Goal: Information Seeking & Learning: Learn about a topic

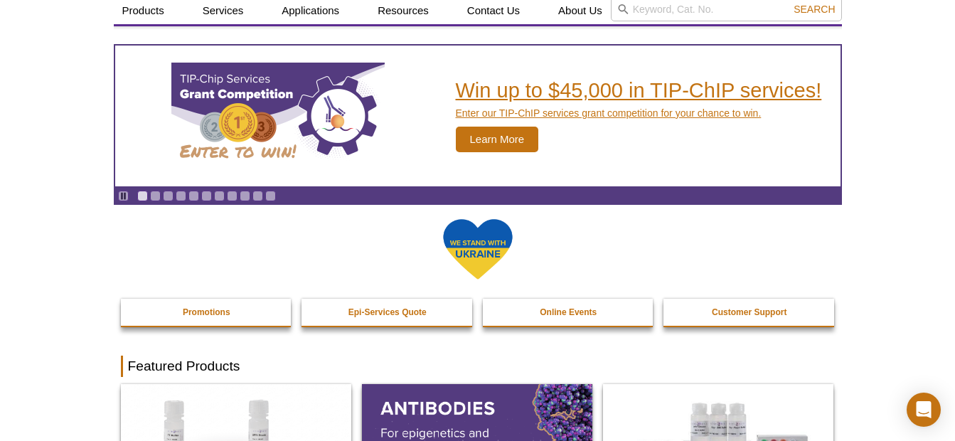
scroll to position [71, 0]
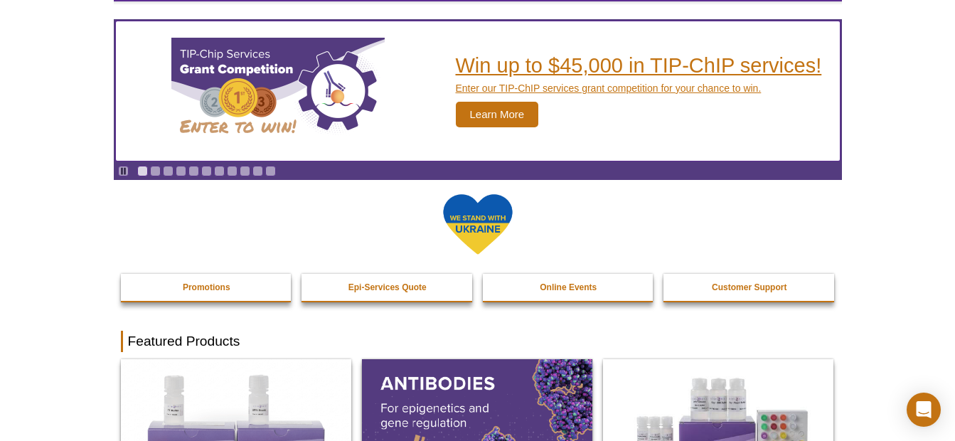
click at [521, 109] on span "Learn More" at bounding box center [497, 115] width 83 height 26
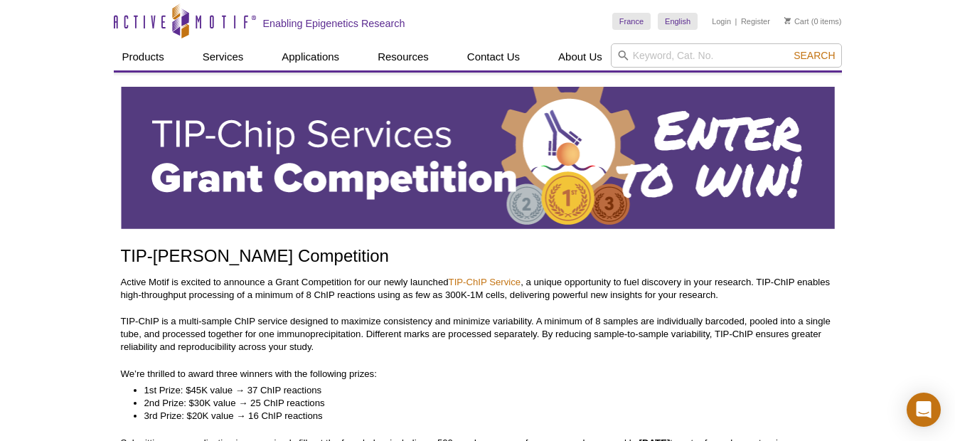
scroll to position [71, 0]
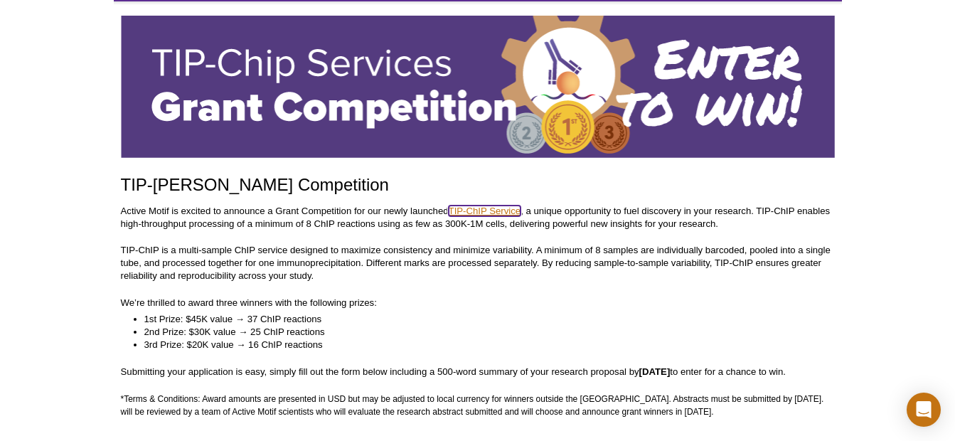
click at [489, 213] on link "TIP-ChIP Service" at bounding box center [485, 210] width 73 height 11
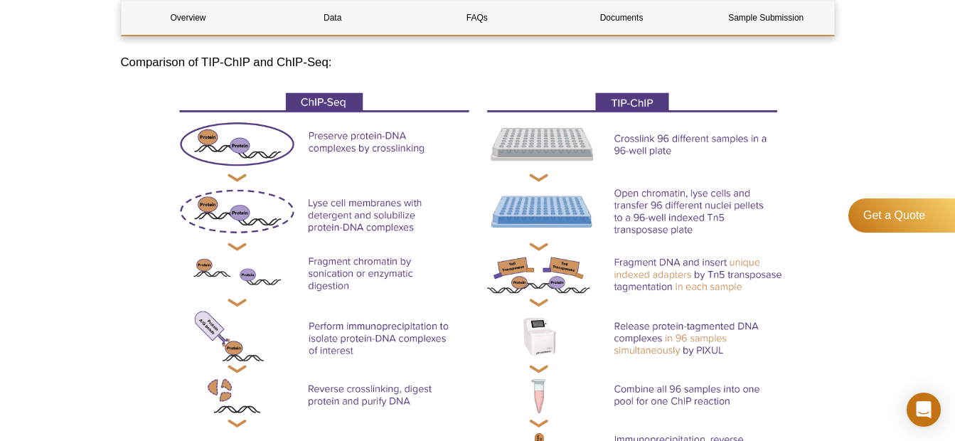
scroll to position [213, 0]
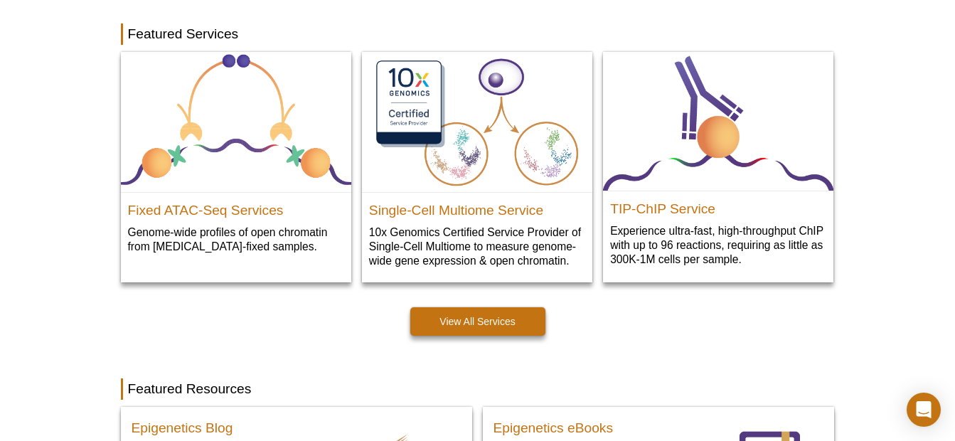
scroll to position [761, 0]
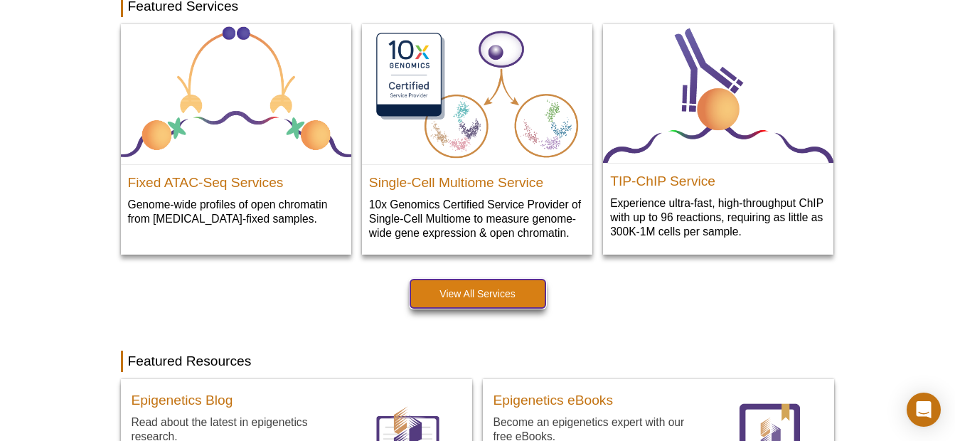
click at [475, 291] on link "View All Services" at bounding box center [477, 293] width 135 height 28
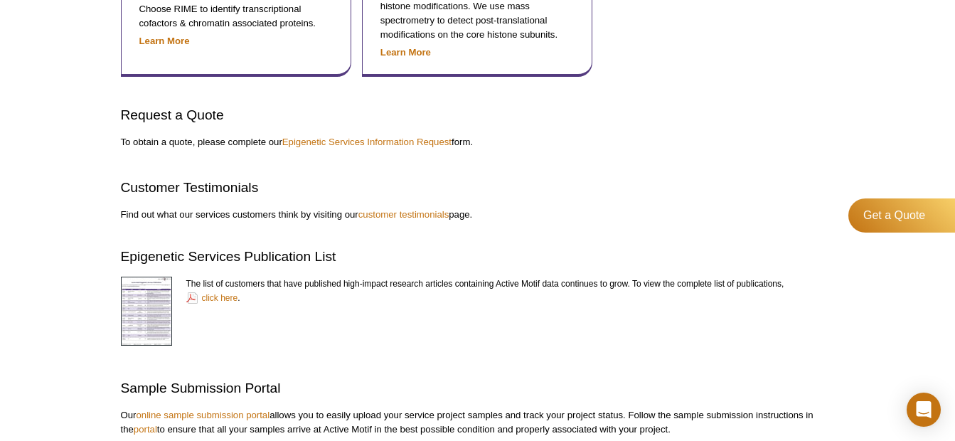
scroll to position [1351, 0]
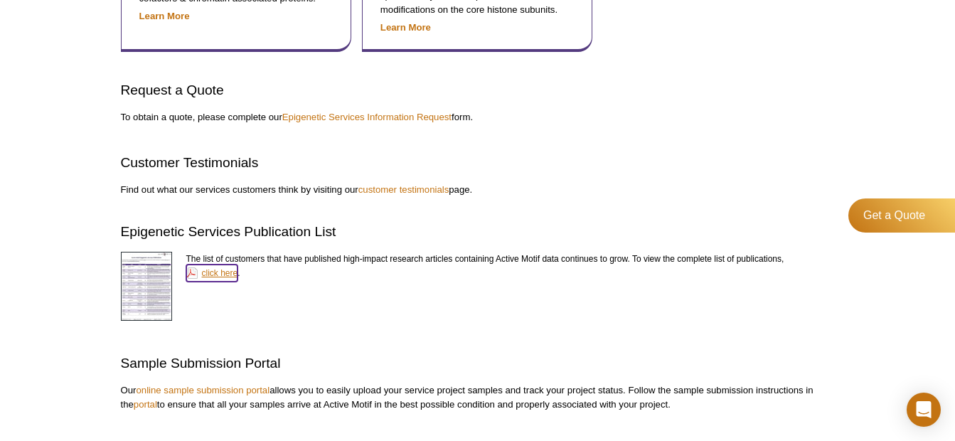
click at [213, 270] on link "click here" at bounding box center [212, 272] width 52 height 17
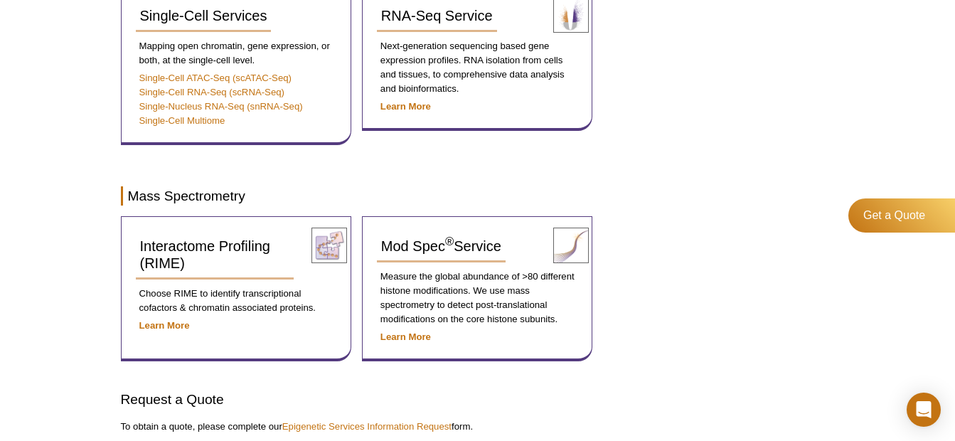
scroll to position [1066, 0]
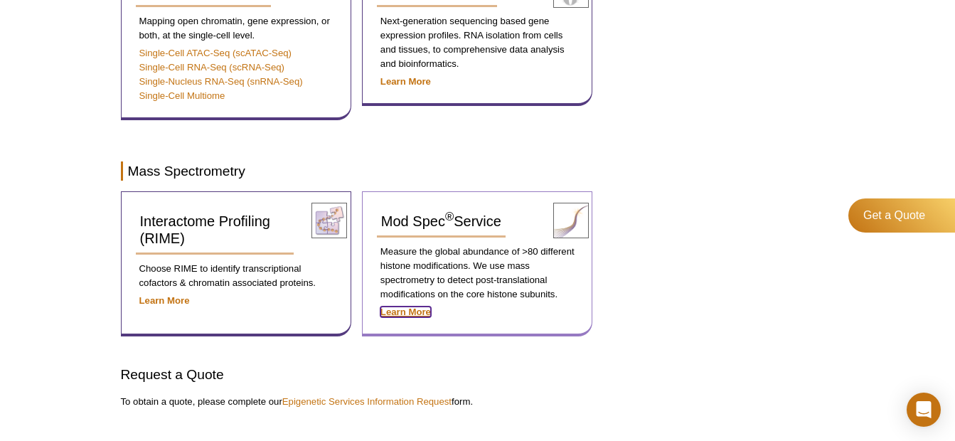
click at [403, 313] on strong "Learn More" at bounding box center [405, 311] width 50 height 11
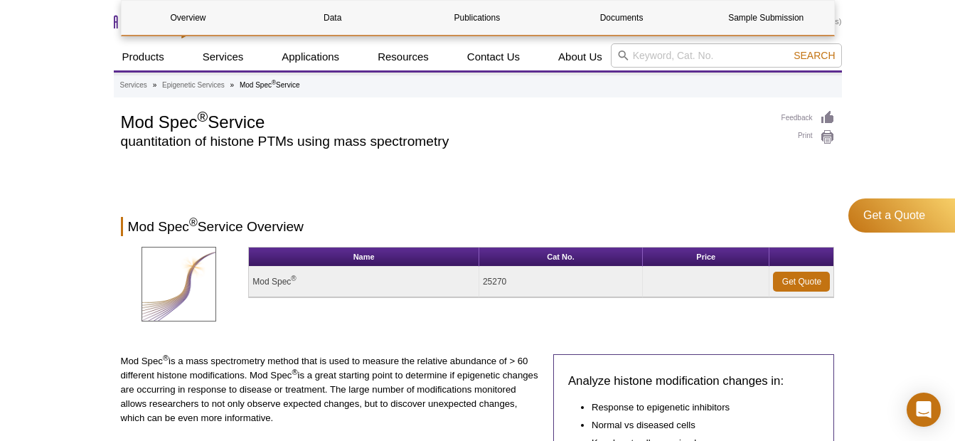
scroll to position [896, 0]
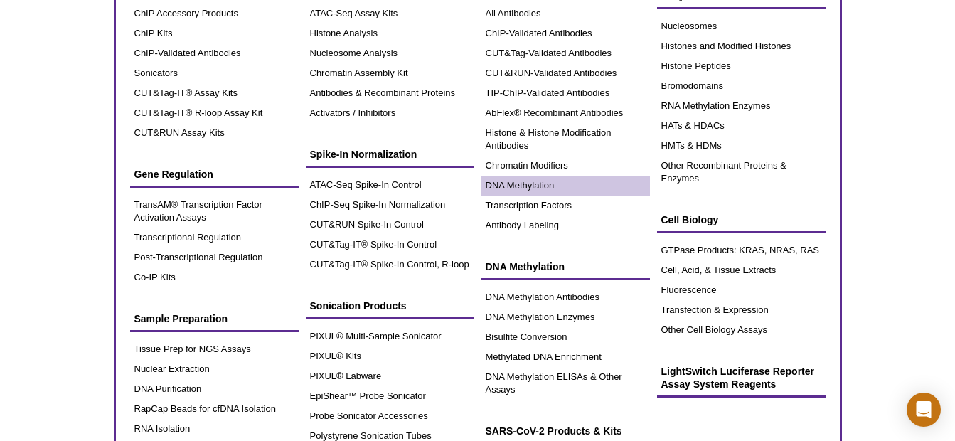
scroll to position [142, 0]
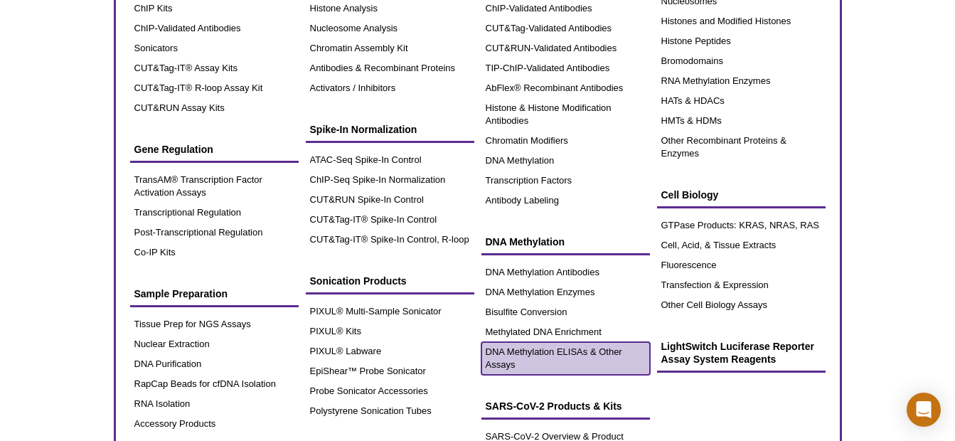
click at [561, 355] on link "DNA Methylation ELISAs & Other Assays" at bounding box center [565, 358] width 168 height 33
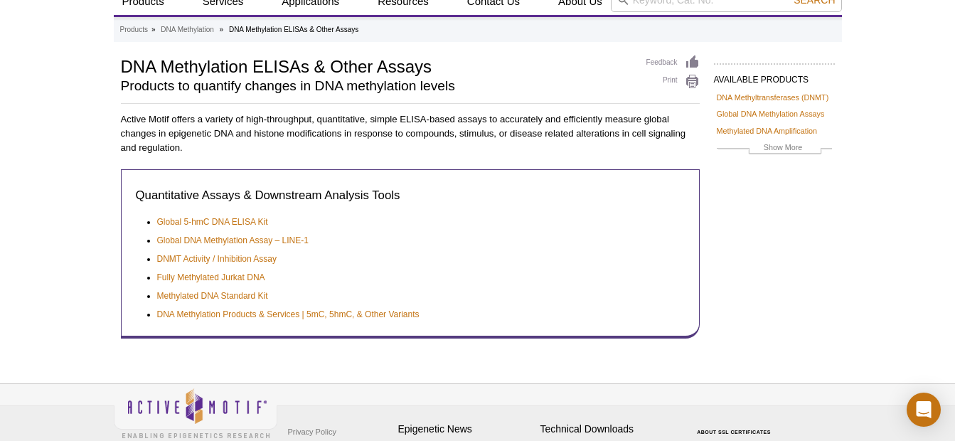
scroll to position [122, 0]
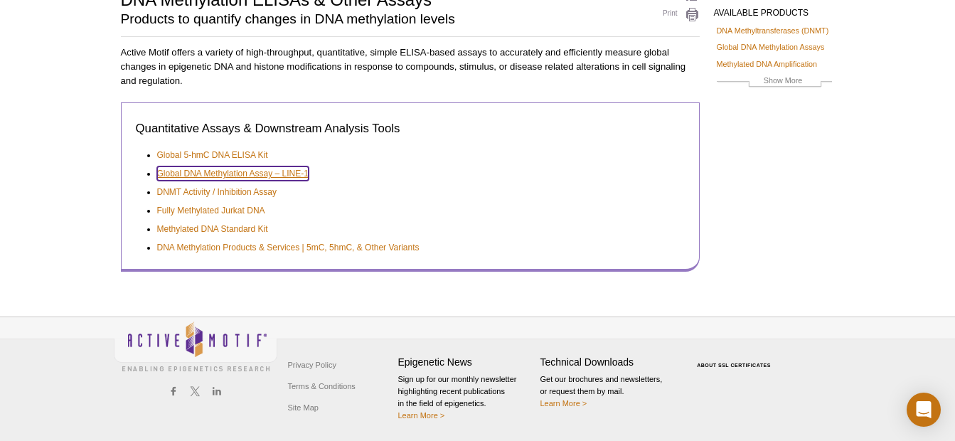
click at [269, 173] on link "Global DNA Methylation Assay – LINE-1" at bounding box center [232, 173] width 151 height 14
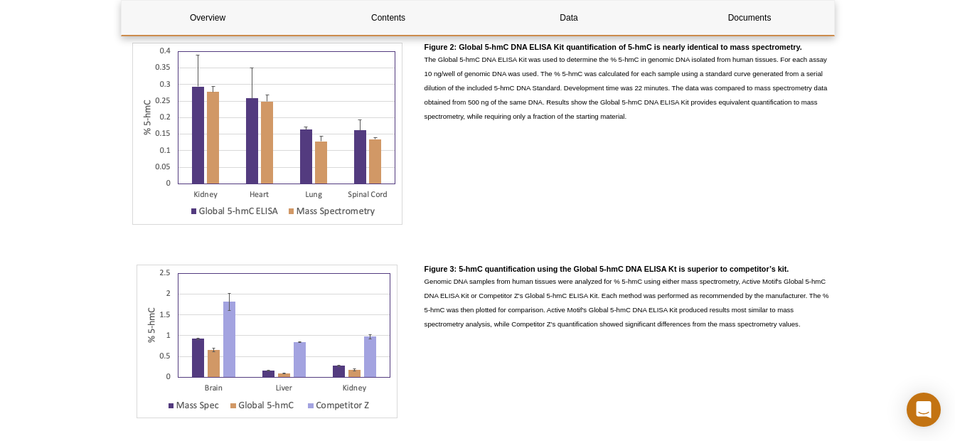
scroll to position [1635, 0]
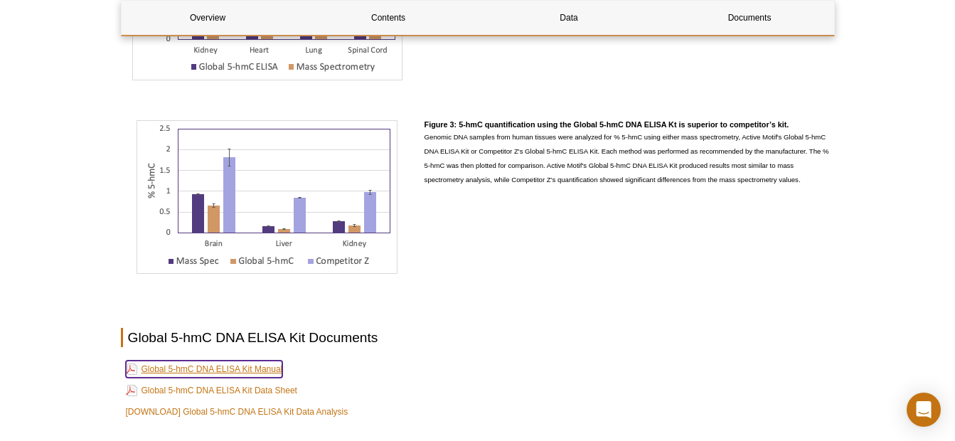
click at [241, 368] on link "Global 5-hmC DNA ELISA Kit Manual" at bounding box center [204, 368] width 157 height 17
